Goal: Navigation & Orientation: Find specific page/section

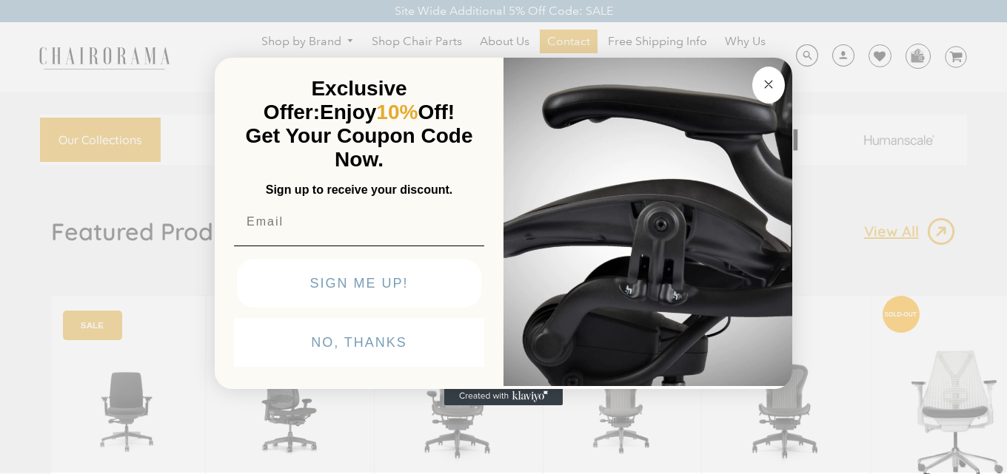
click at [768, 76] on circle "Close dialog" at bounding box center [768, 84] width 17 height 17
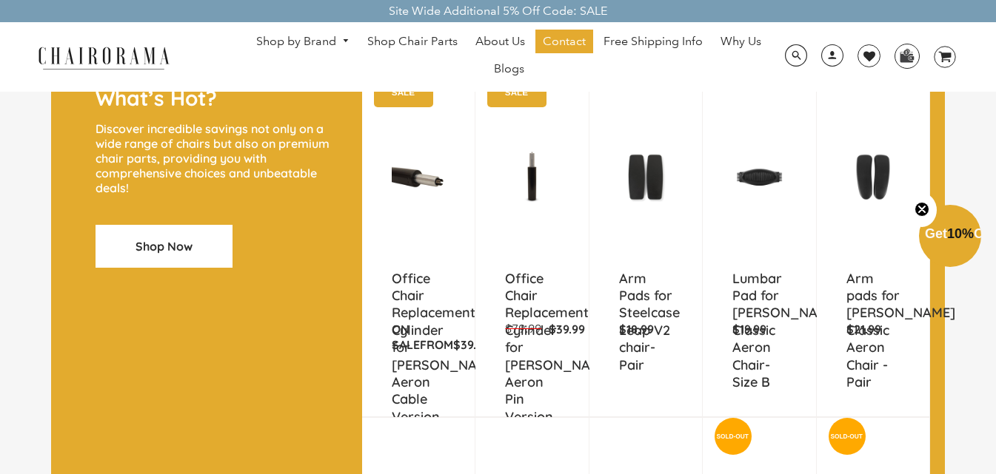
scroll to position [1332, 0]
click at [313, 43] on link "Shop by Brand" at bounding box center [303, 41] width 108 height 23
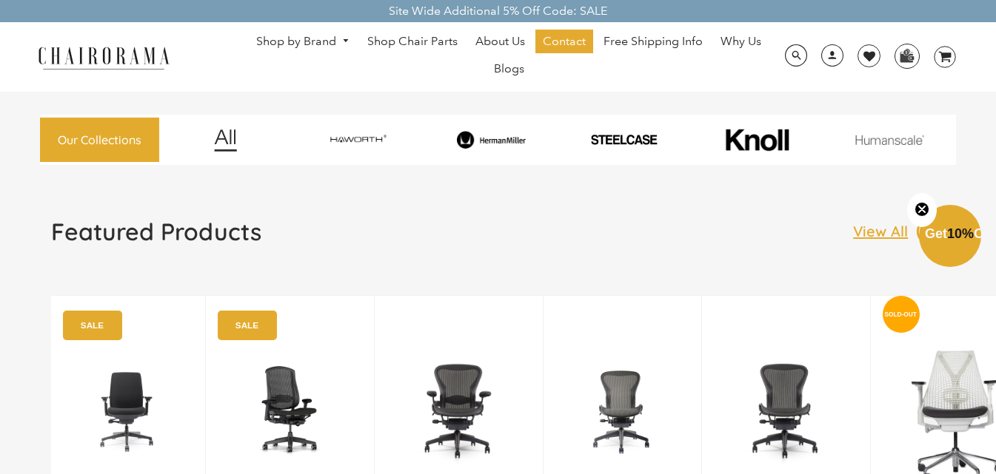
click at [313, 43] on link "Shop by Brand" at bounding box center [303, 41] width 108 height 23
click at [344, 36] on link "Shop by Brand" at bounding box center [303, 41] width 108 height 23
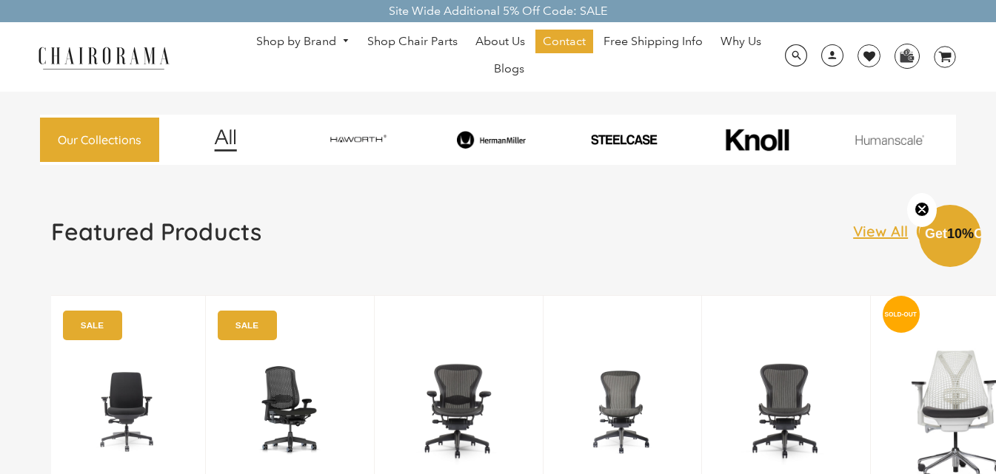
click at [344, 36] on link "Shop by Brand" at bounding box center [303, 41] width 108 height 23
